Goal: Task Accomplishment & Management: Use online tool/utility

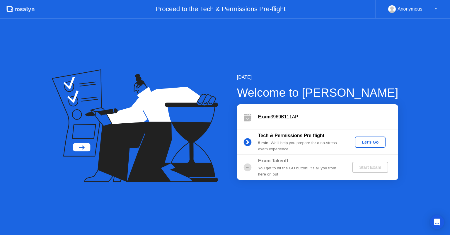
click at [370, 142] on div "Let's Go" at bounding box center [370, 142] width 26 height 5
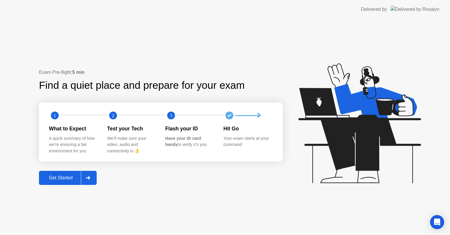
click at [83, 180] on div at bounding box center [88, 177] width 14 height 13
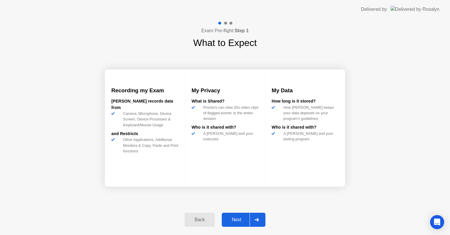
click at [255, 222] on div at bounding box center [256, 219] width 14 height 13
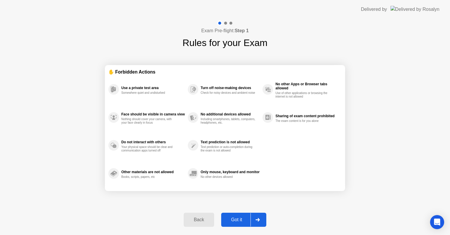
click at [255, 222] on div at bounding box center [257, 219] width 14 height 13
select select "Available cameras"
select select "Available speakers"
select select "Available microphones"
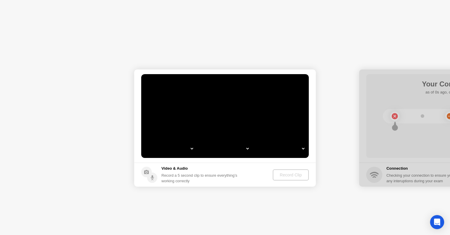
select select "*"
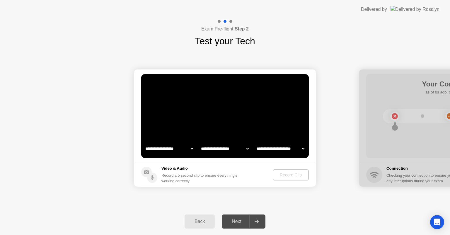
select select "*******"
click at [255, 222] on icon at bounding box center [256, 222] width 4 height 4
click at [240, 219] on div "Next" at bounding box center [236, 221] width 26 height 5
click at [247, 220] on div "Next" at bounding box center [236, 221] width 26 height 5
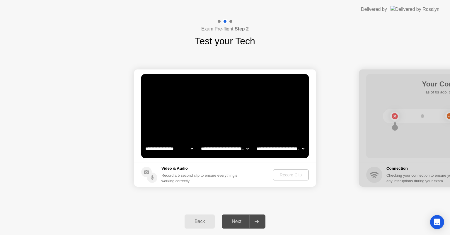
click at [263, 224] on div at bounding box center [256, 221] width 14 height 13
click at [262, 224] on div at bounding box center [256, 221] width 14 height 13
click at [288, 175] on div "Record Clip" at bounding box center [290, 174] width 31 height 5
click at [253, 204] on div "**********" at bounding box center [225, 128] width 450 height 160
select select "*"
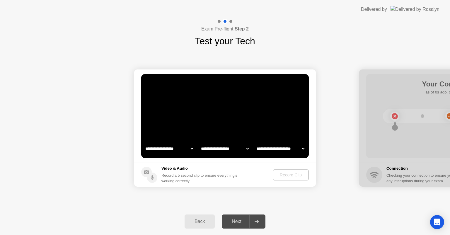
click at [279, 177] on div "Record Clip" at bounding box center [290, 174] width 31 height 5
click at [250, 137] on video at bounding box center [224, 116] width 167 height 84
click at [240, 222] on div "Next" at bounding box center [236, 221] width 26 height 5
click at [249, 220] on div "Next" at bounding box center [236, 221] width 26 height 5
